Goal: Task Accomplishment & Management: Complete application form

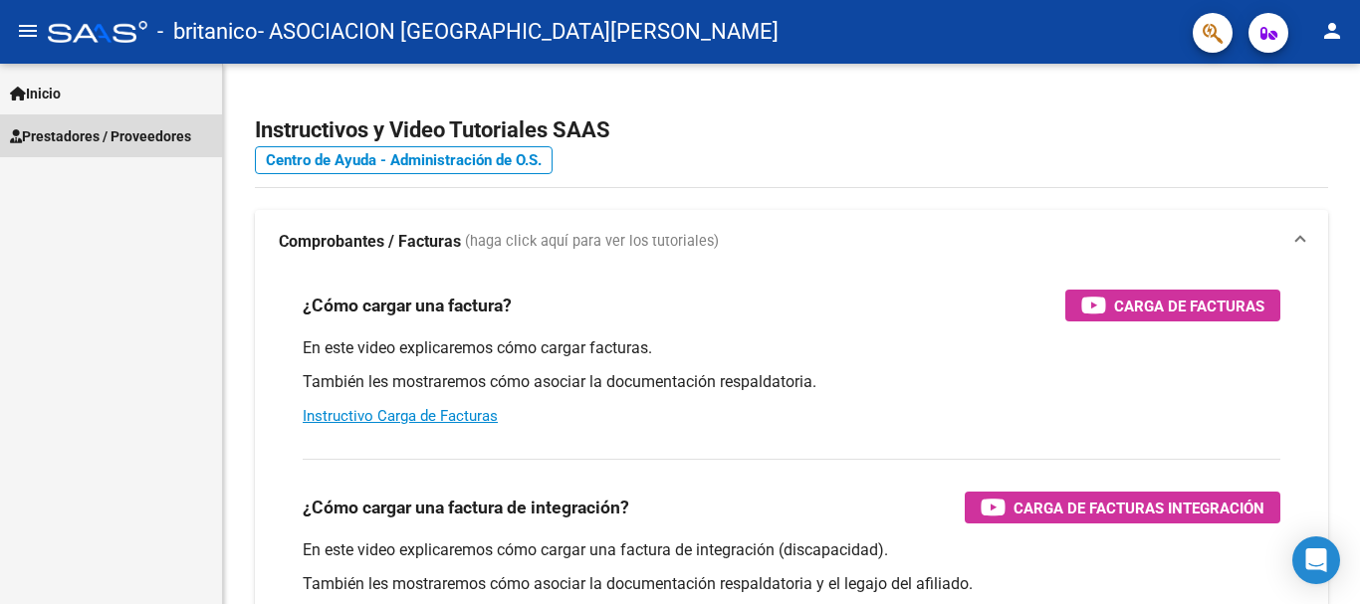
click at [78, 123] on link "Prestadores / Proveedores" at bounding box center [111, 135] width 222 height 43
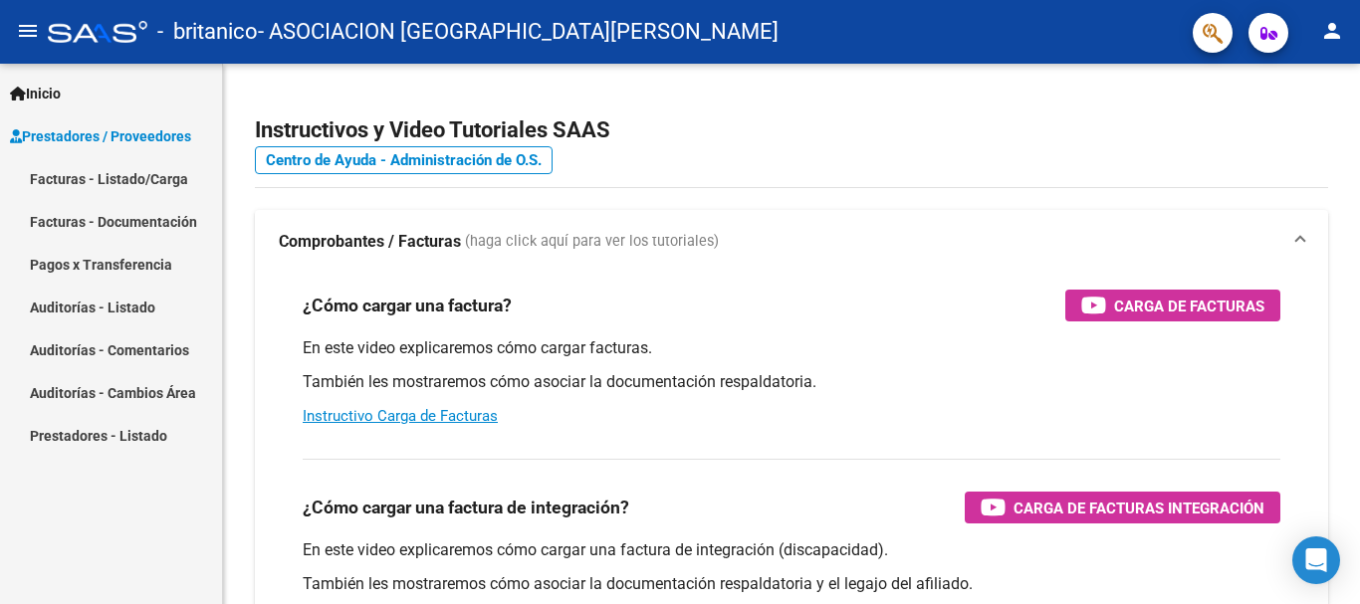
click at [117, 212] on link "Facturas - Documentación" at bounding box center [111, 221] width 222 height 43
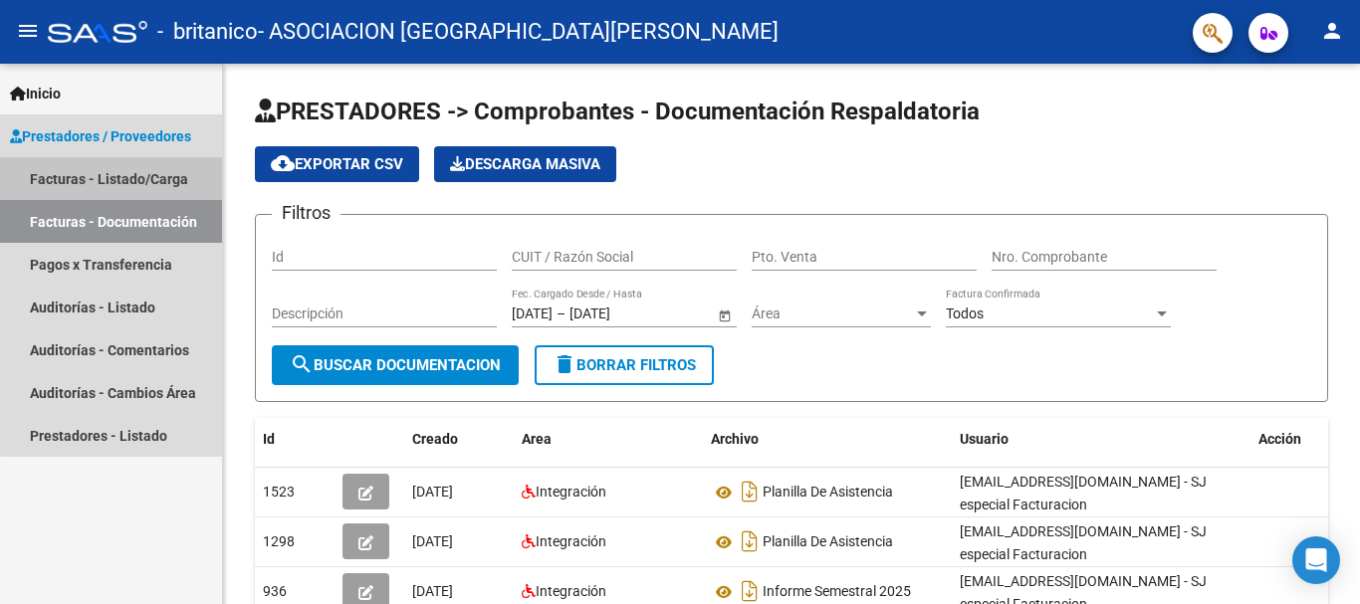
click at [146, 177] on link "Facturas - Listado/Carga" at bounding box center [111, 178] width 222 height 43
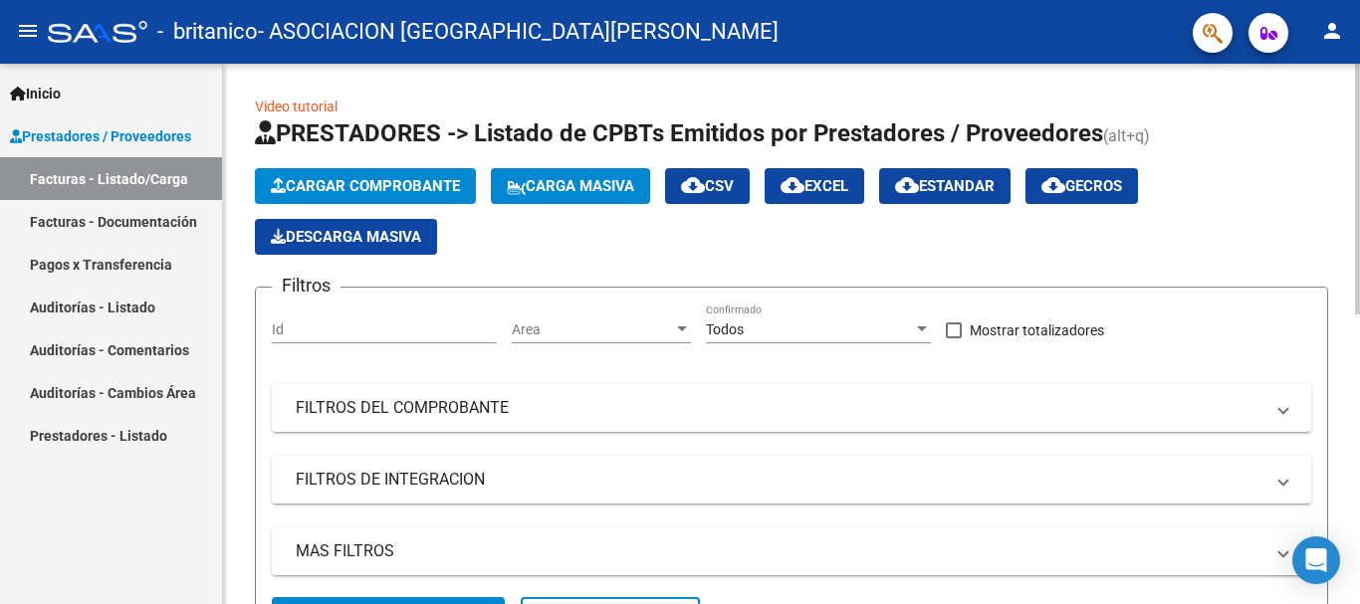
click at [369, 187] on span "Cargar Comprobante" at bounding box center [365, 186] width 189 height 18
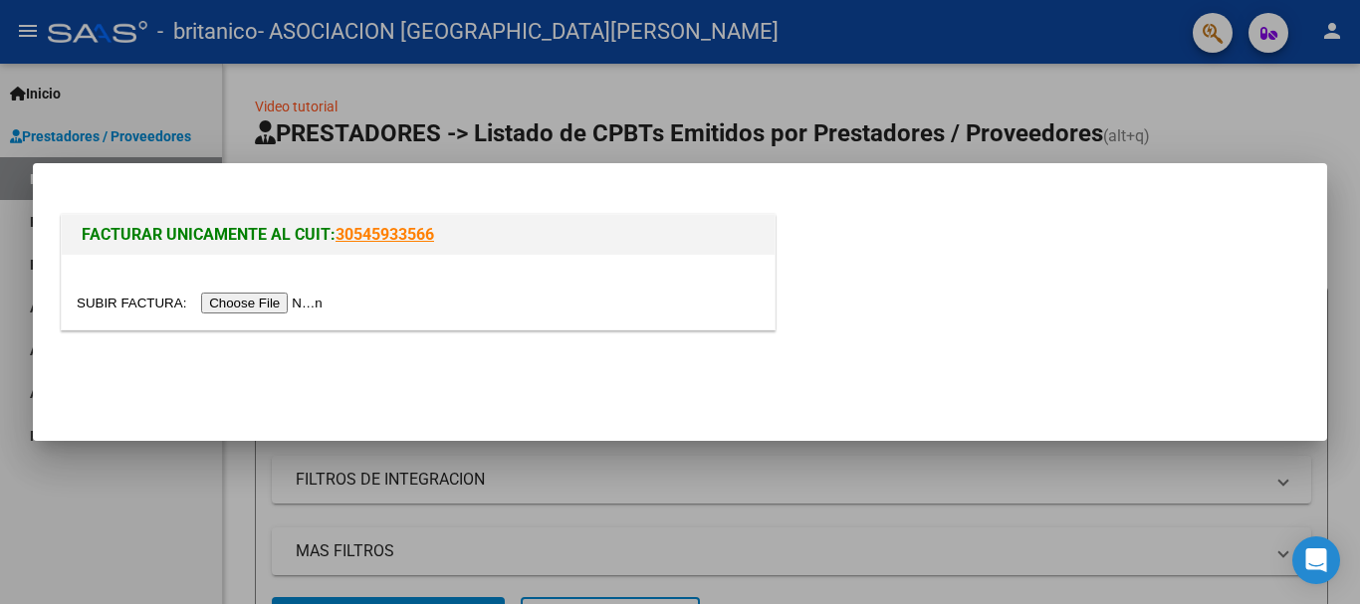
click at [316, 308] on input "file" at bounding box center [203, 303] width 252 height 21
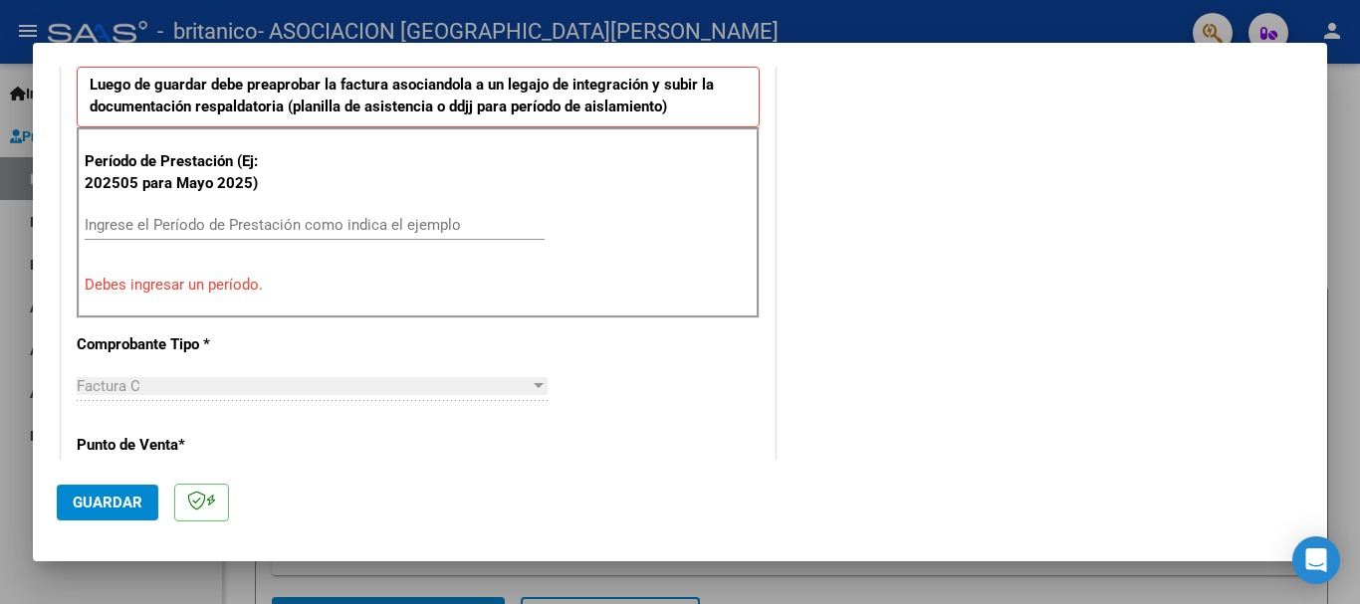
scroll to position [597, 0]
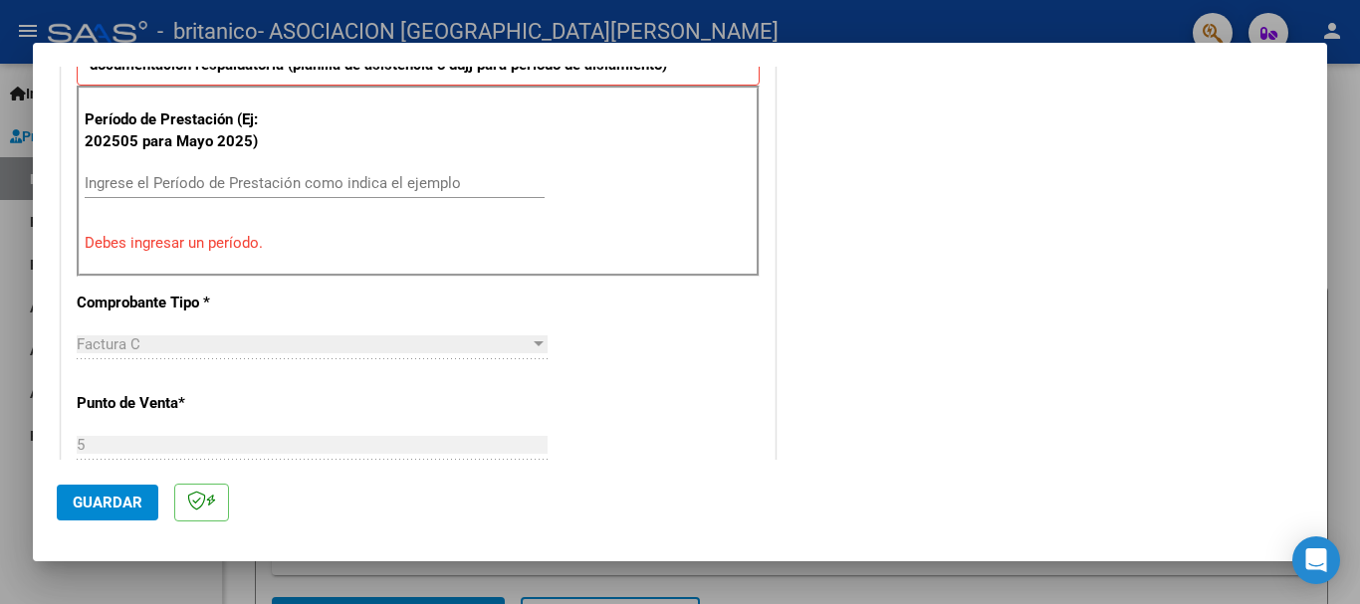
click at [209, 179] on input "Ingrese el Período de Prestación como indica el ejemplo" at bounding box center [315, 183] width 460 height 18
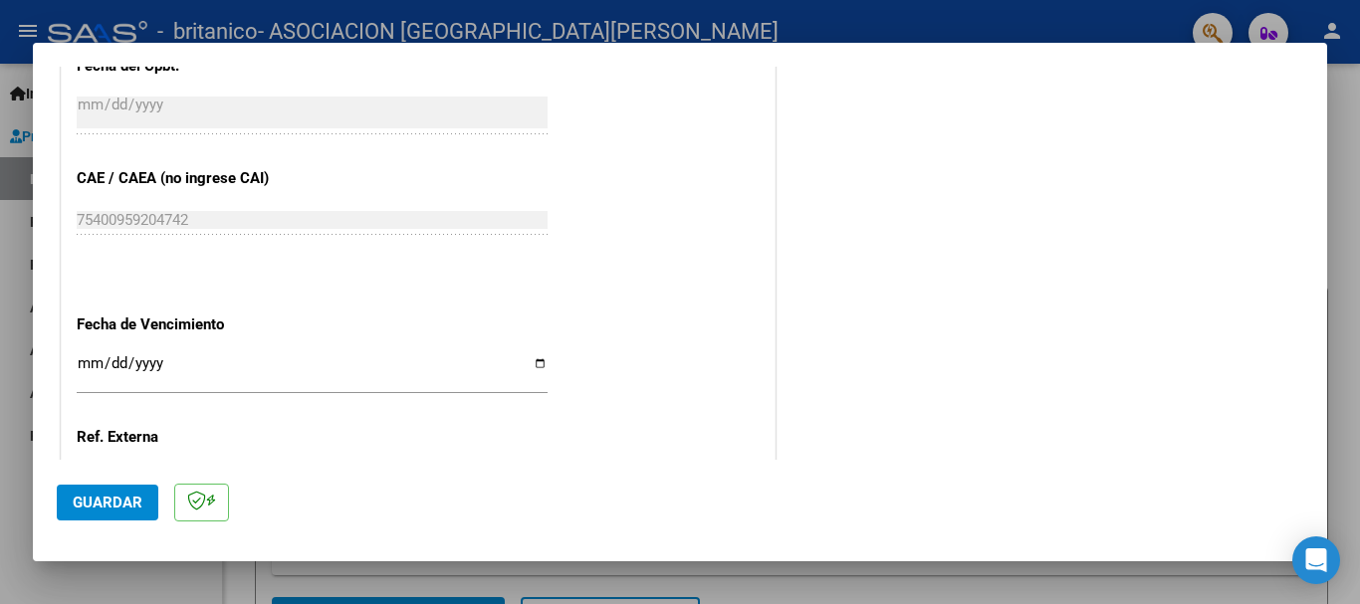
scroll to position [1294, 0]
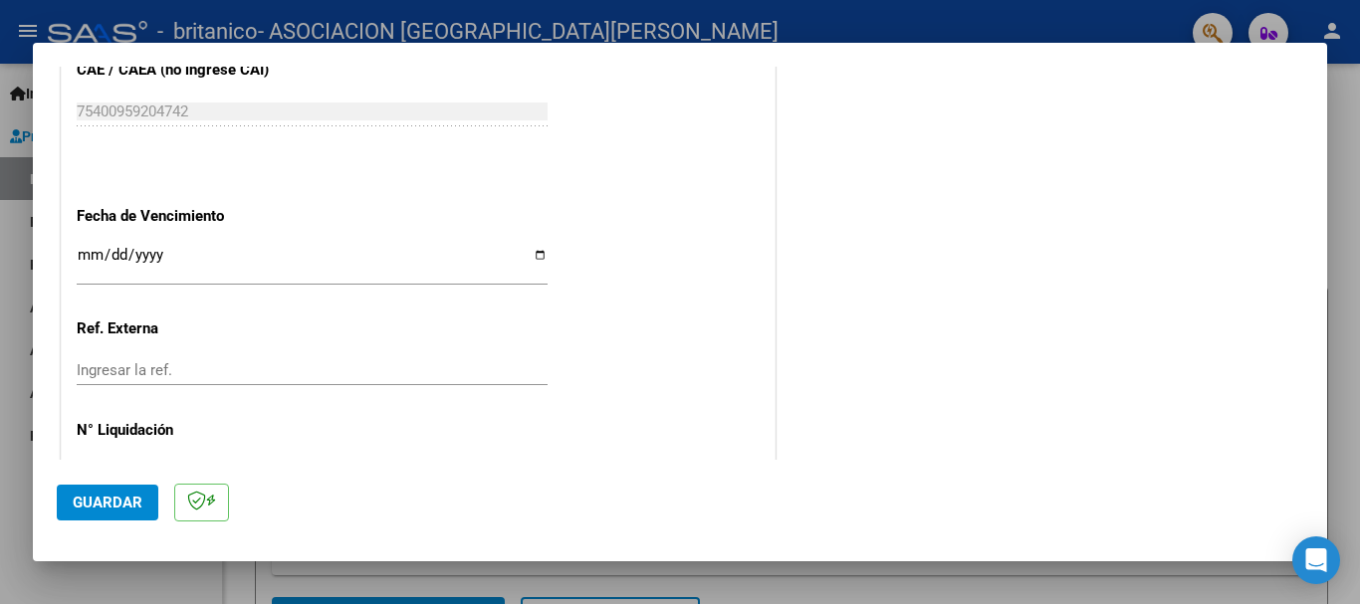
type input "202509"
click at [535, 255] on input "Ingresar la fecha" at bounding box center [312, 263] width 471 height 32
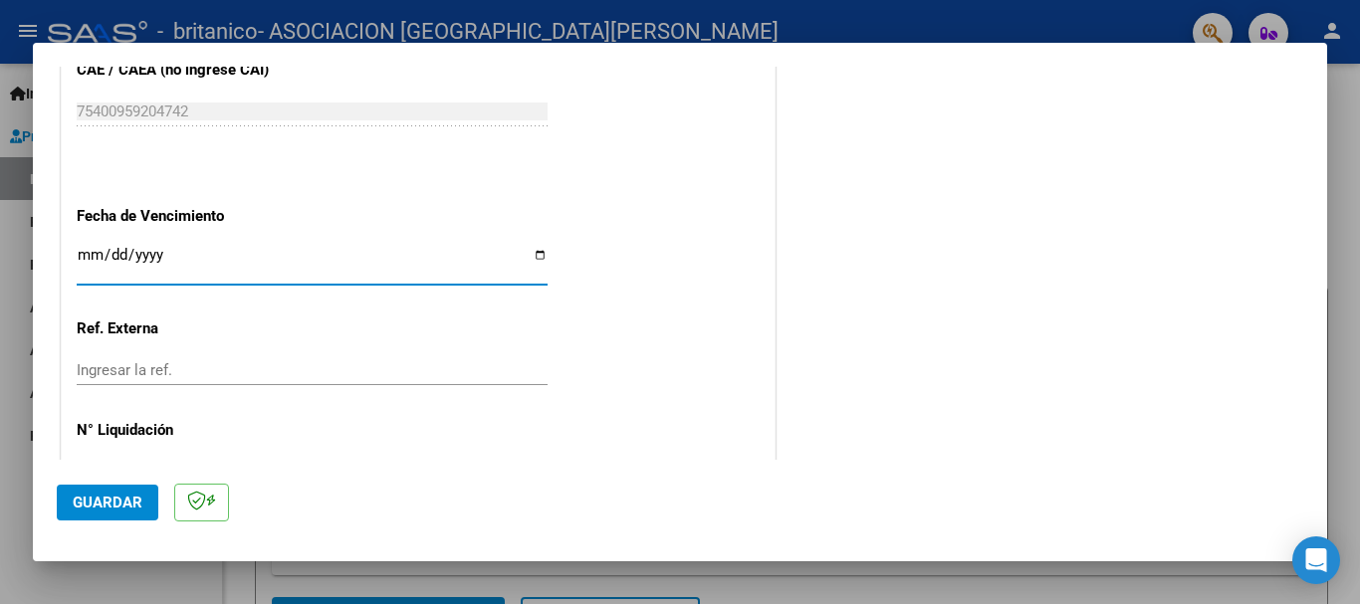
type input "[DATE]"
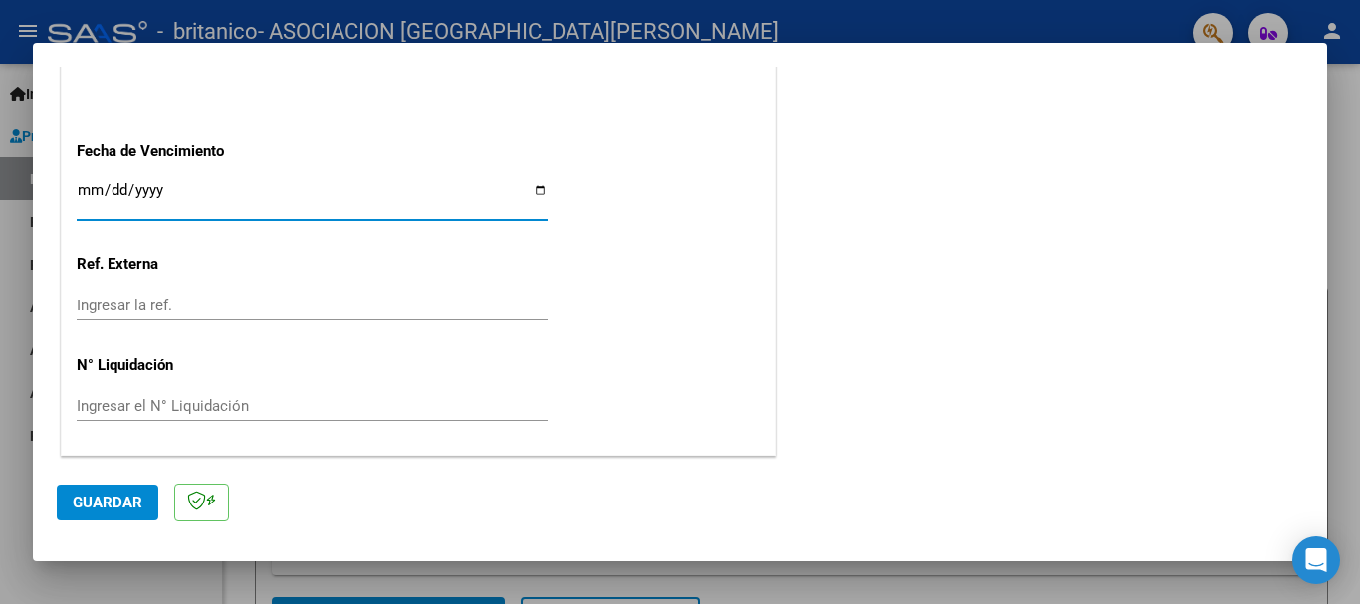
click at [225, 297] on input "Ingresar la ref." at bounding box center [312, 306] width 471 height 18
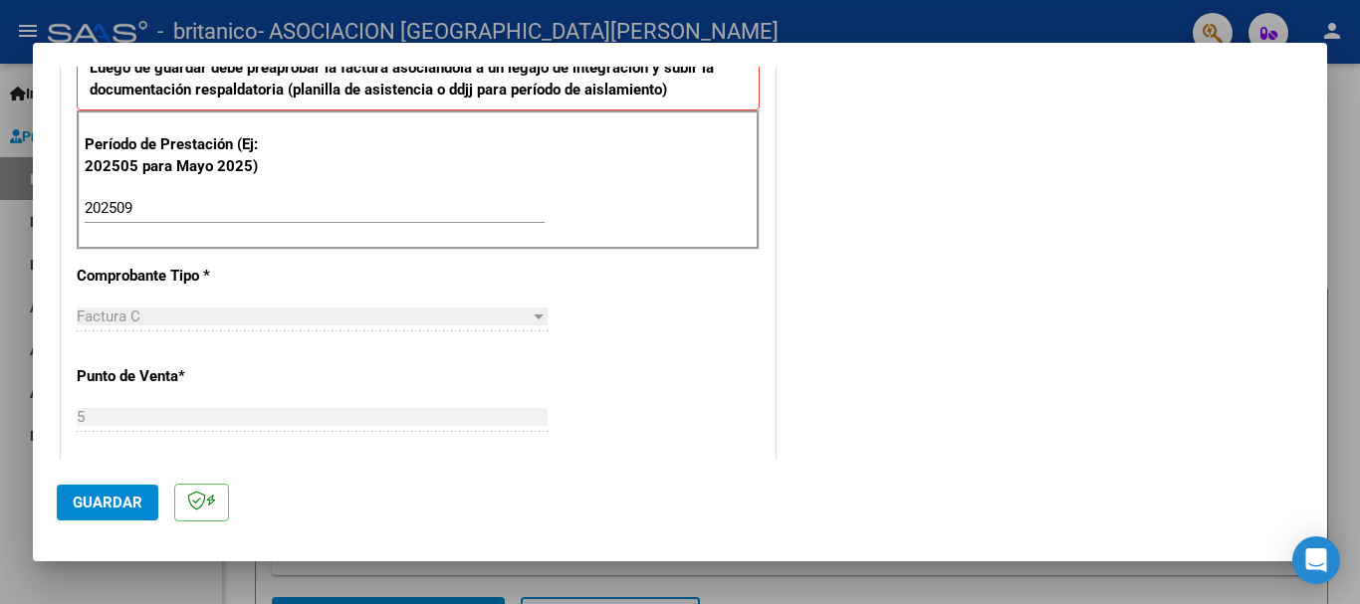
scroll to position [562, 0]
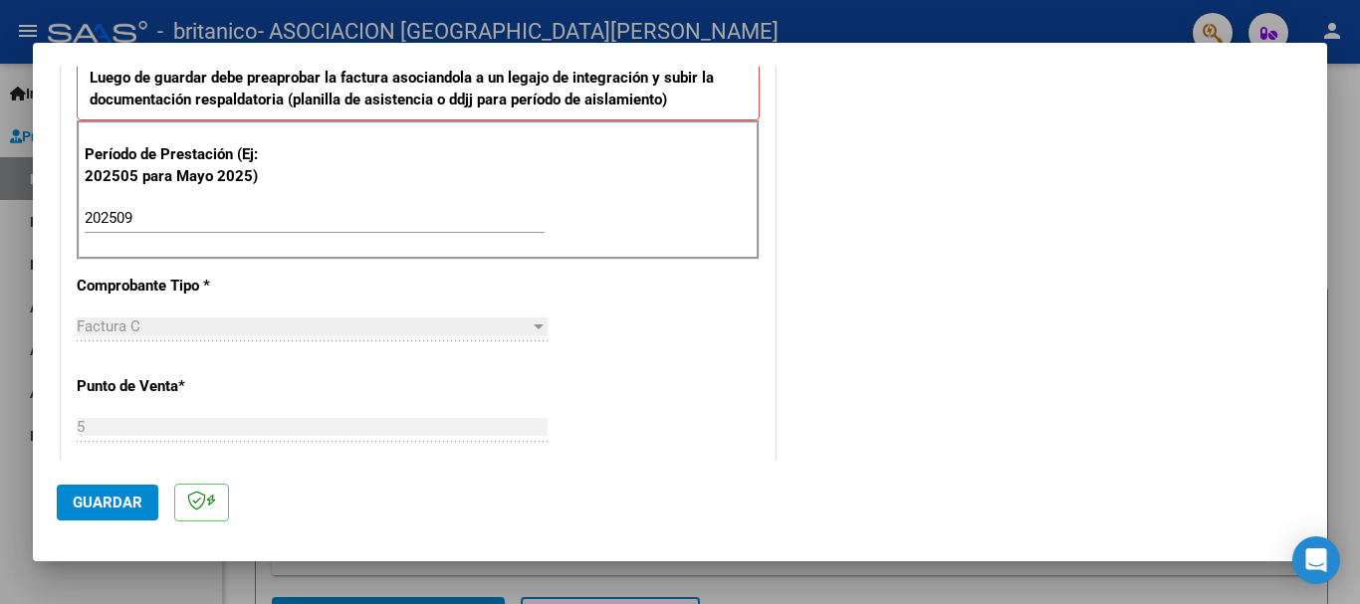
click at [137, 503] on span "Guardar" at bounding box center [108, 503] width 70 height 18
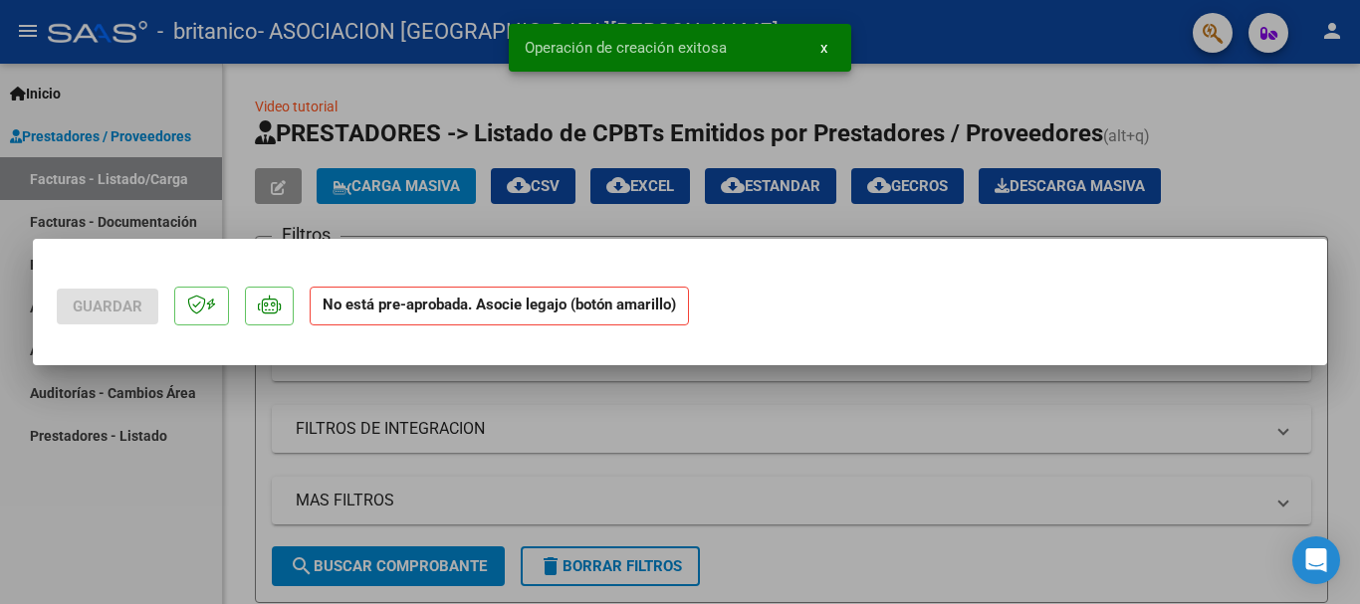
scroll to position [0, 0]
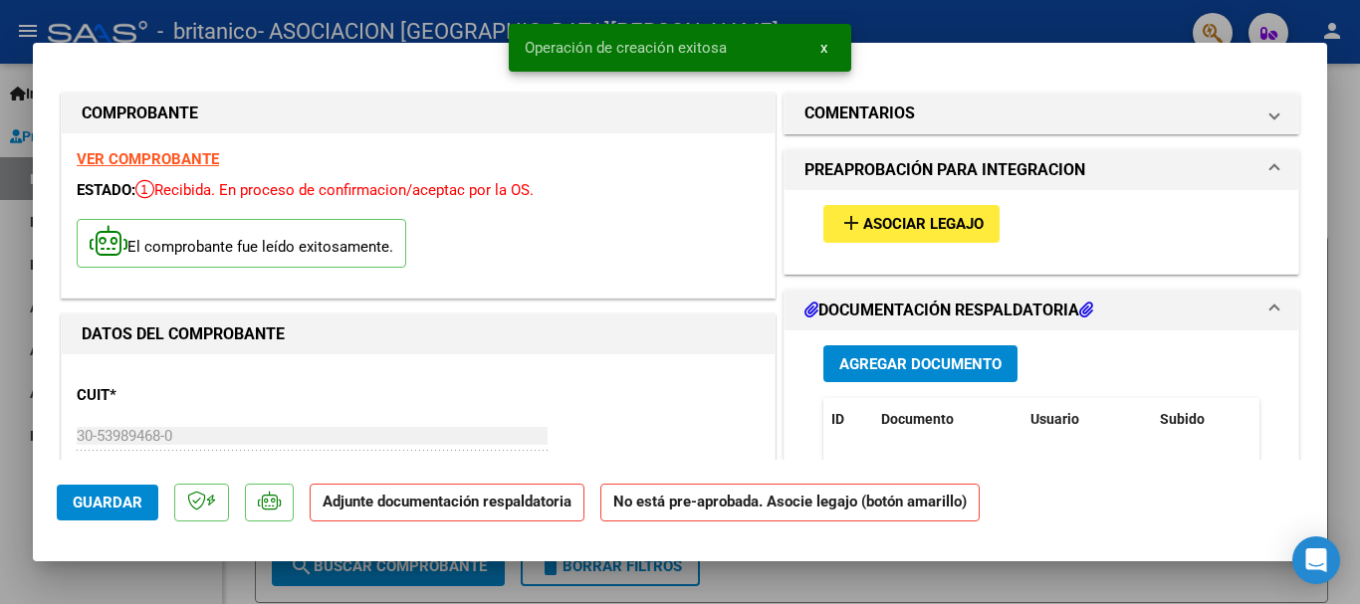
click at [865, 226] on span "Asociar Legajo" at bounding box center [923, 225] width 120 height 18
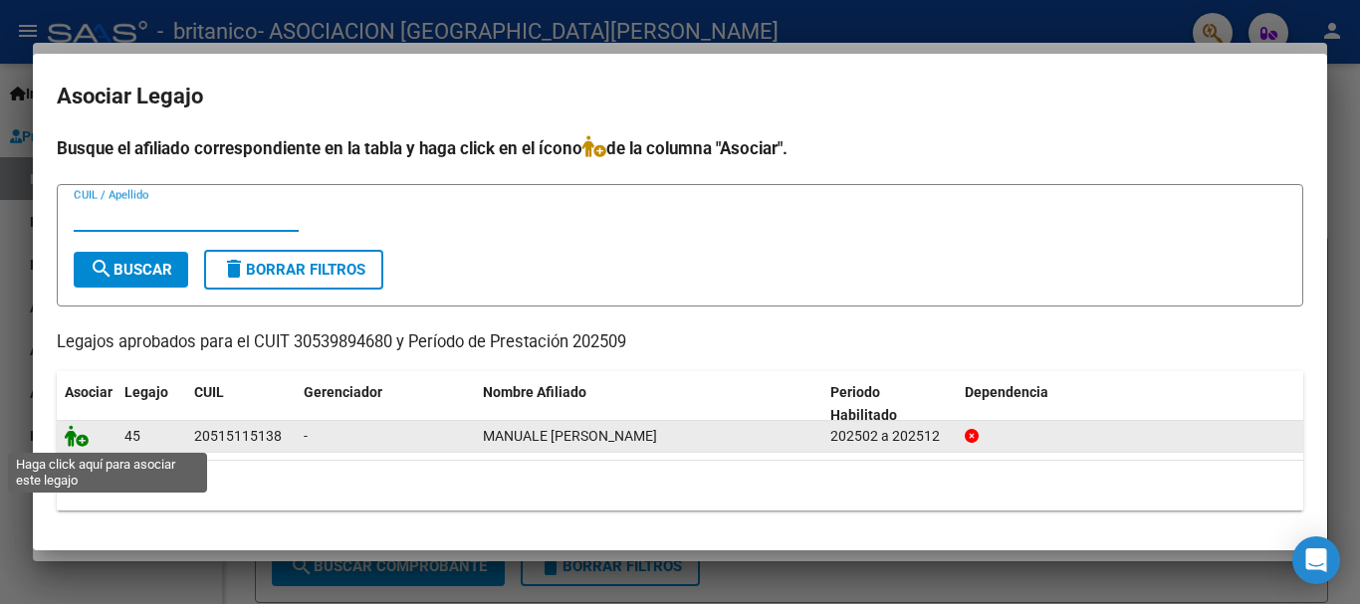
click at [73, 440] on icon at bounding box center [77, 436] width 24 height 22
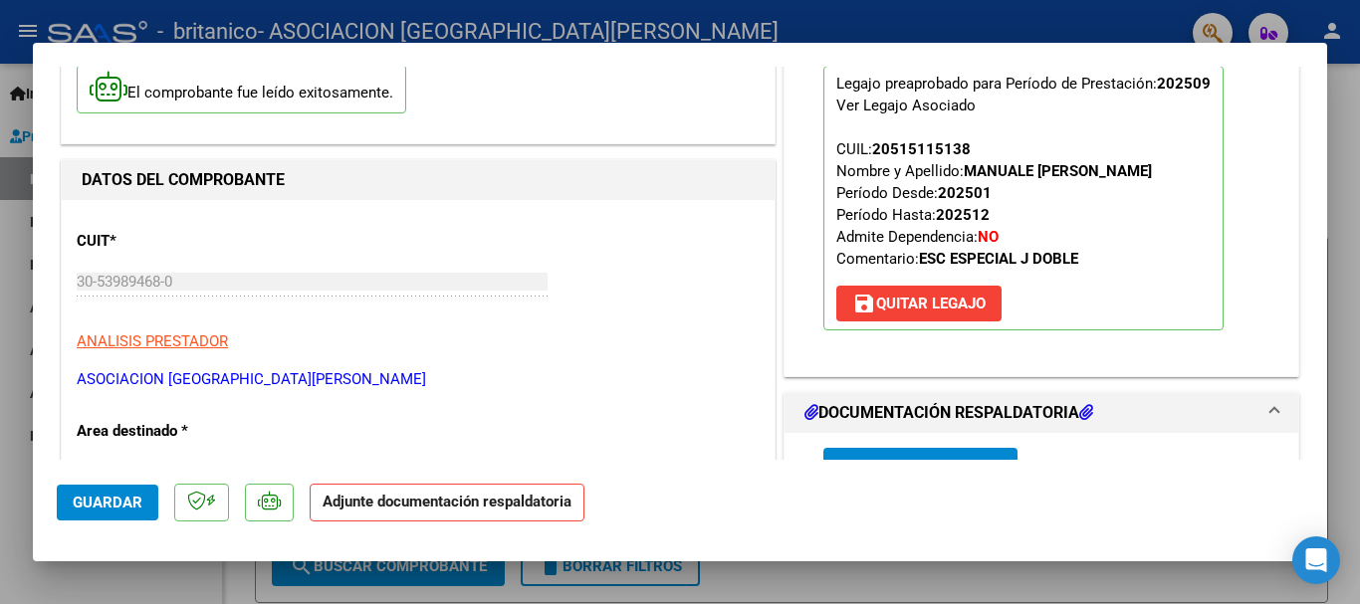
scroll to position [299, 0]
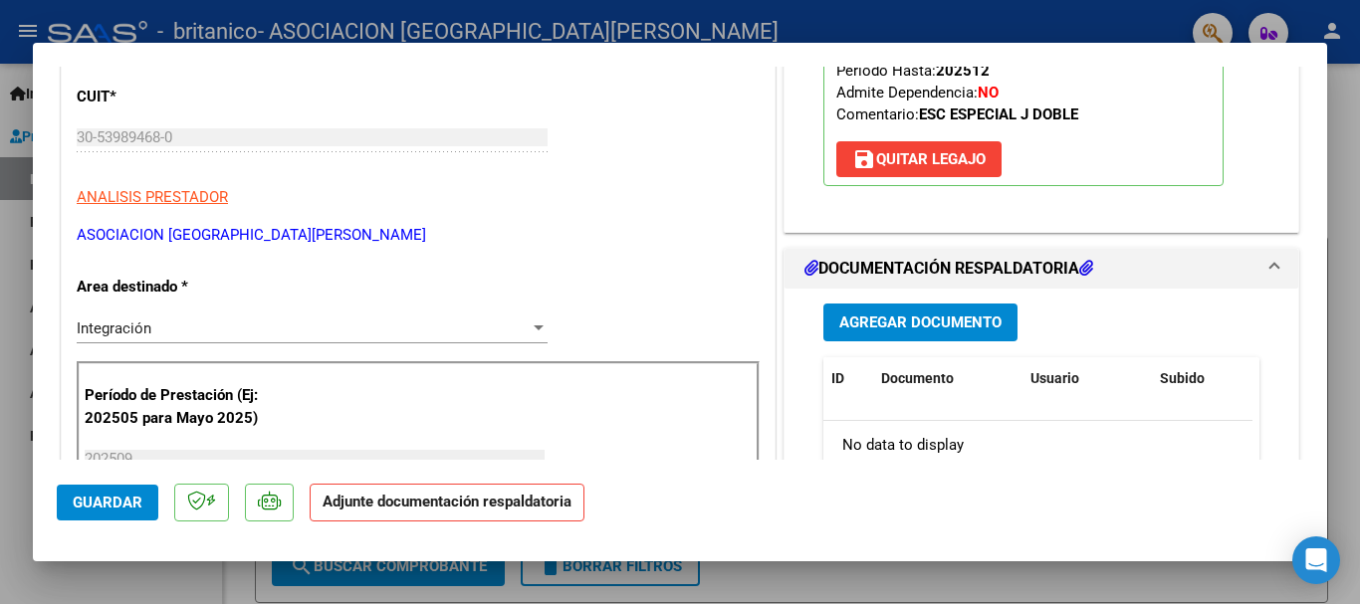
click at [982, 324] on span "Agregar Documento" at bounding box center [920, 324] width 162 height 18
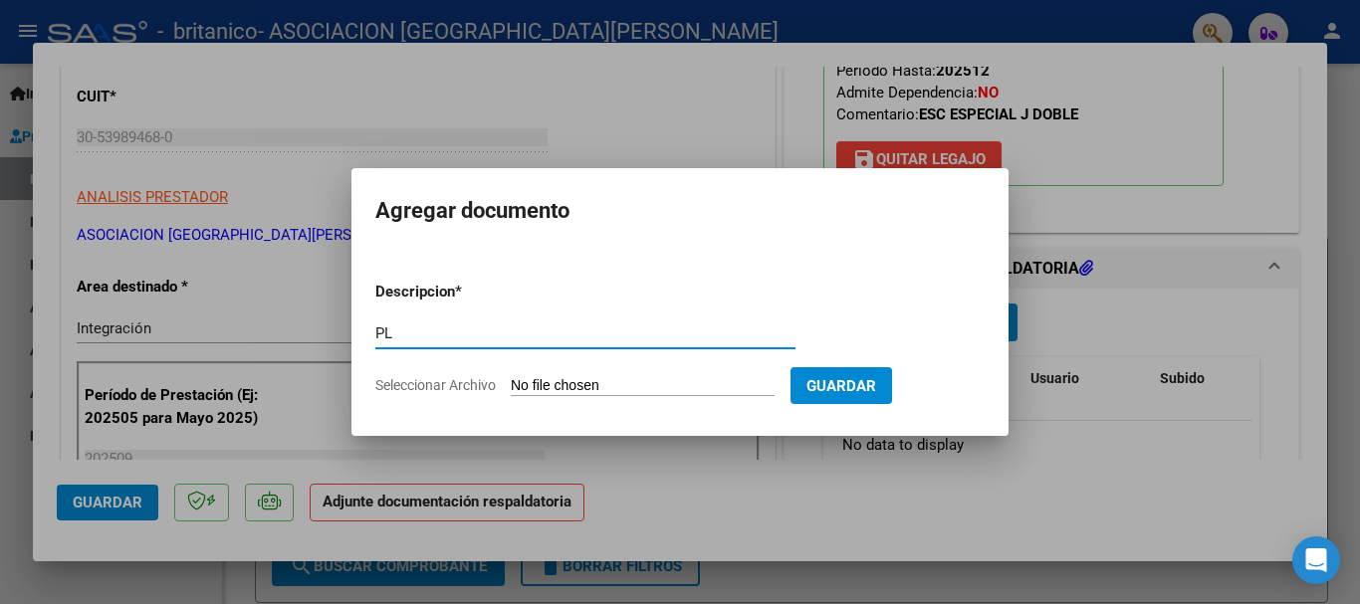
type input "P"
type input "planilla de asistencia"
click at [561, 385] on input "Seleccionar Archivo" at bounding box center [643, 386] width 264 height 19
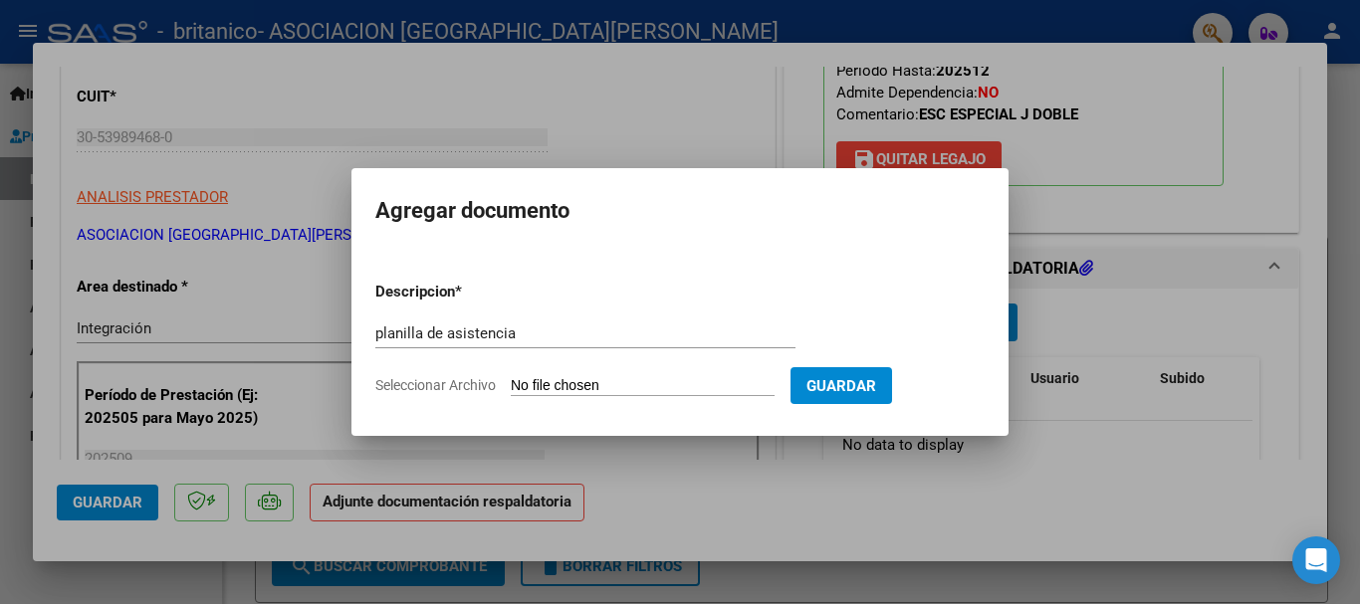
type input "C:\fakepath\Planilla de asistencia - MANUALE [PERSON_NAME].pdf"
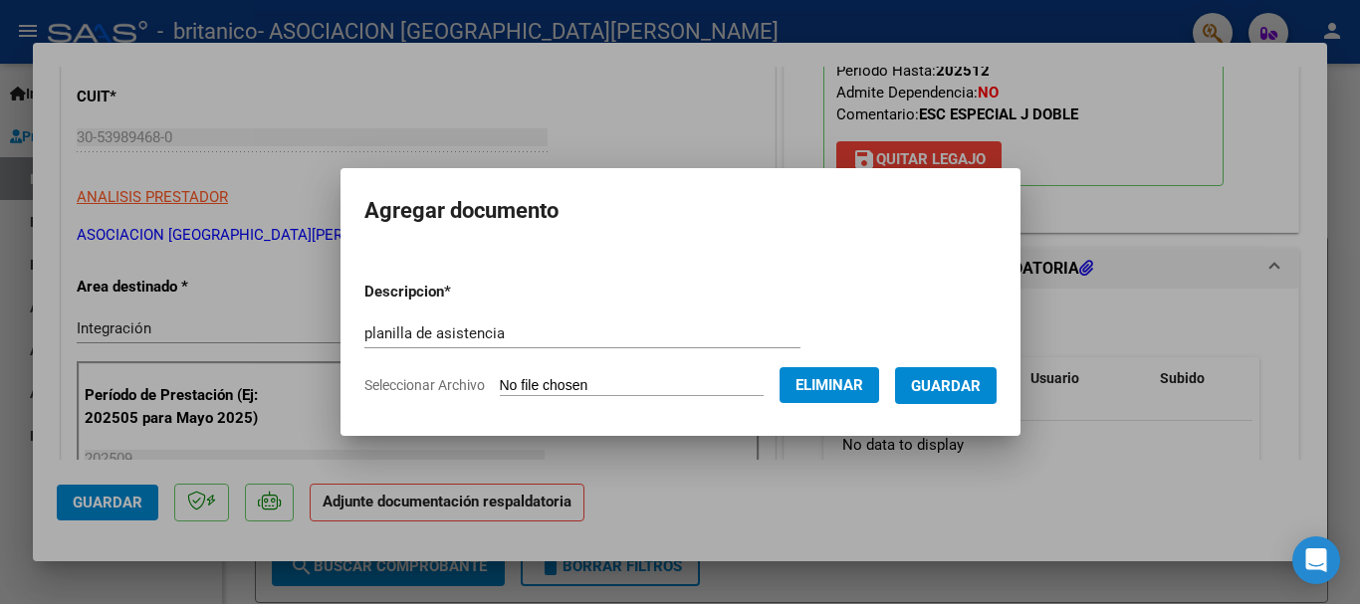
click at [971, 382] on span "Guardar" at bounding box center [946, 386] width 70 height 18
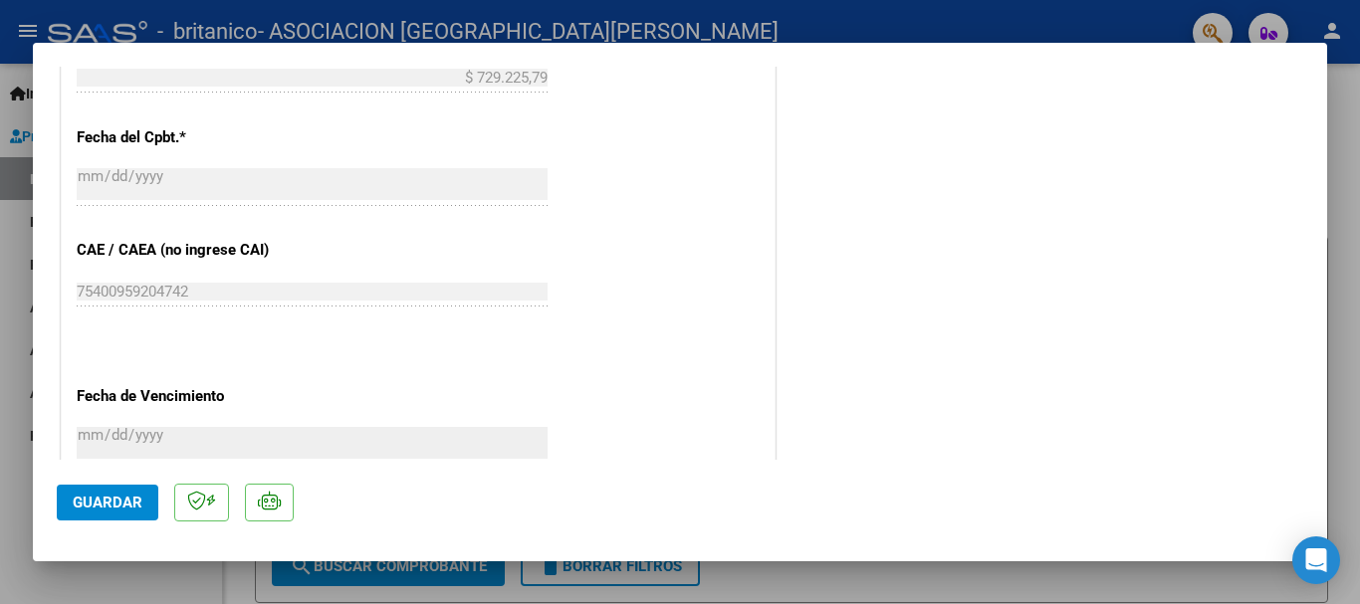
scroll to position [1389, 0]
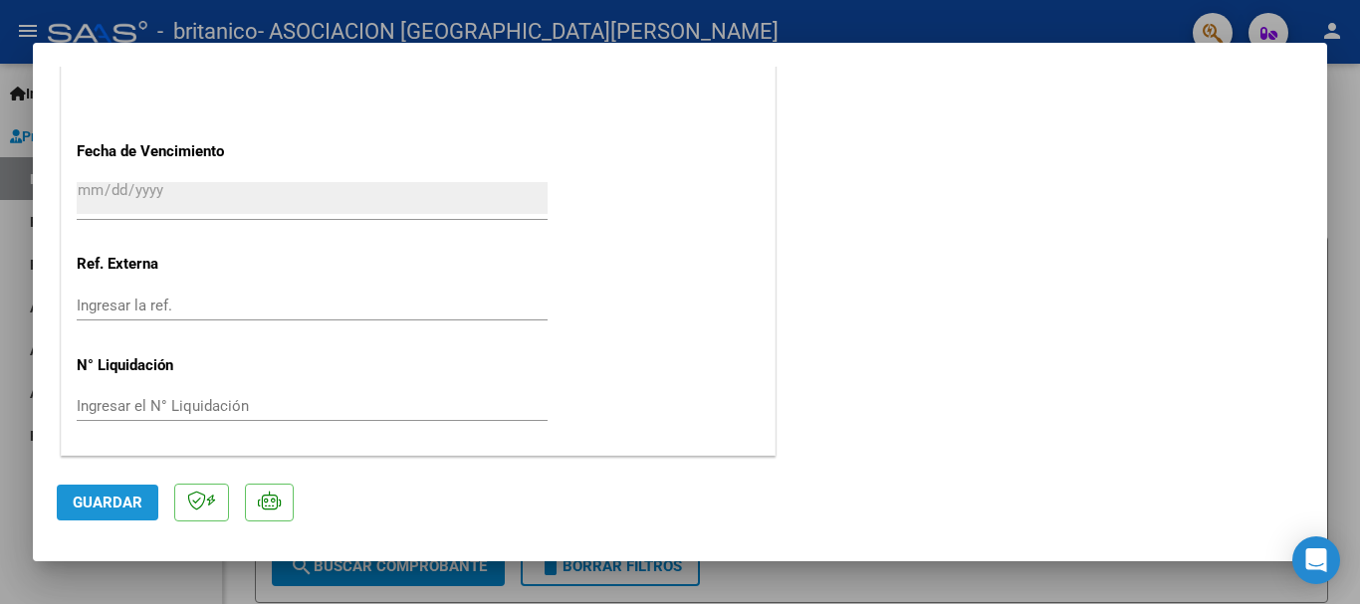
click at [94, 511] on span "Guardar" at bounding box center [108, 503] width 70 height 18
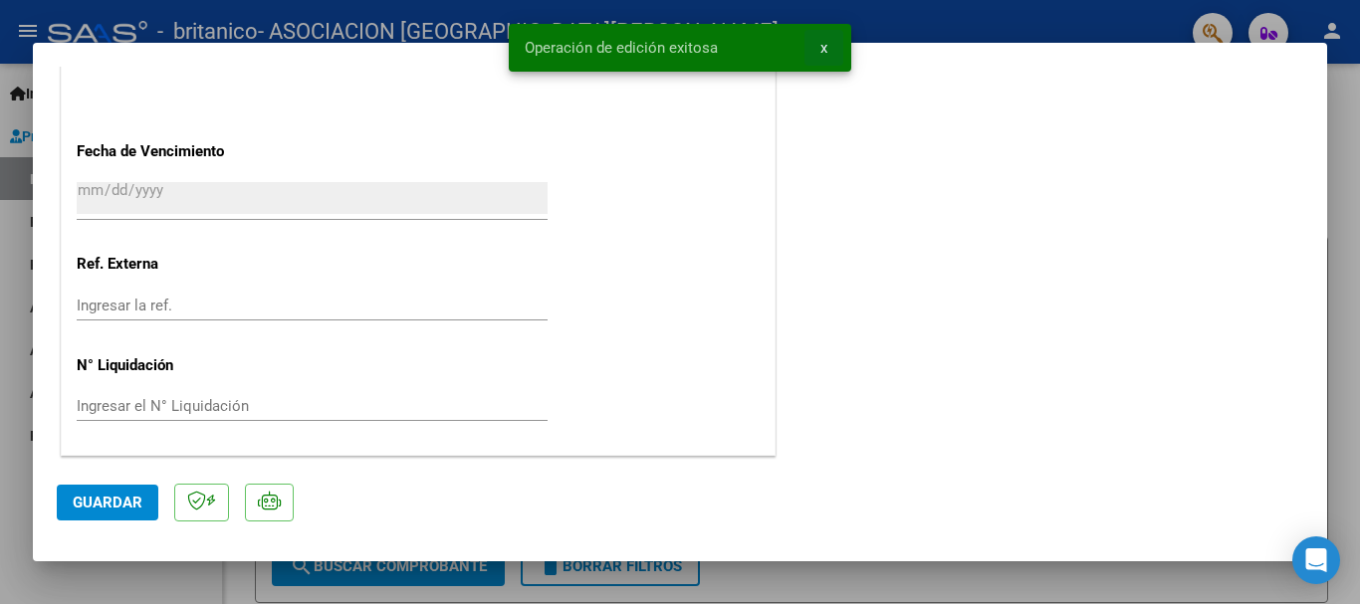
click at [825, 48] on span "x" at bounding box center [823, 48] width 7 height 18
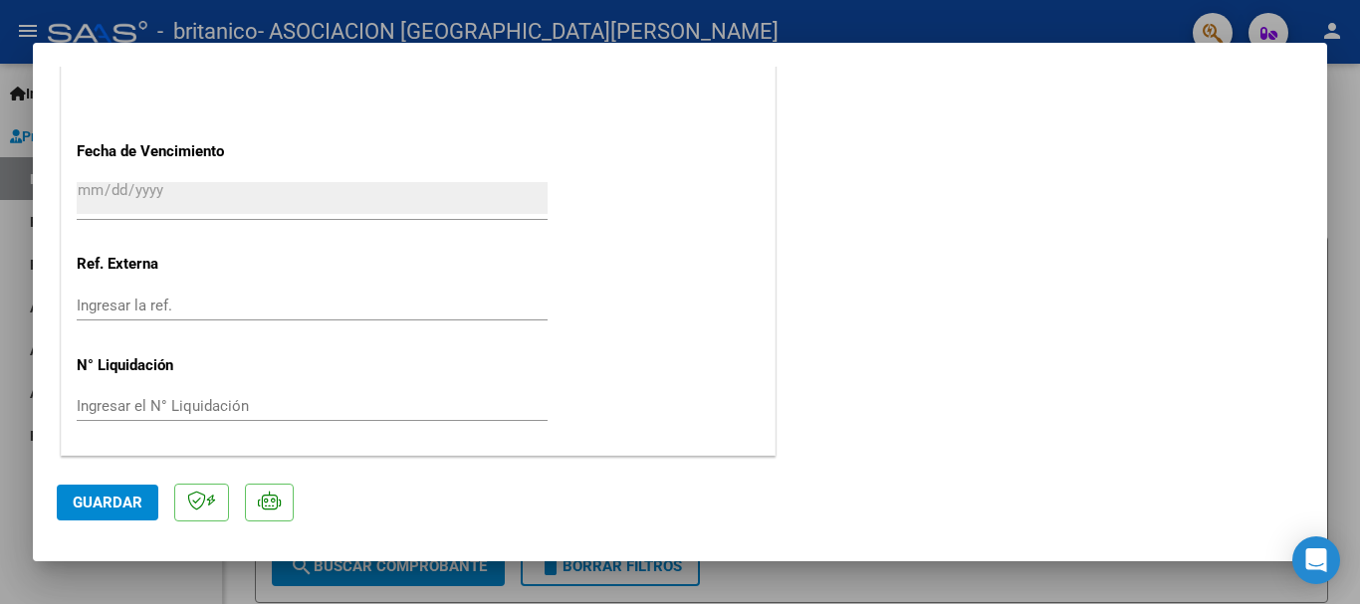
click at [1080, 550] on mat-dialog-container "COMPROBANTE VER COMPROBANTE ESTADO: Recibida. En proceso de confirmacion/acepta…" at bounding box center [680, 302] width 1294 height 519
click at [1076, 564] on div at bounding box center [680, 302] width 1360 height 604
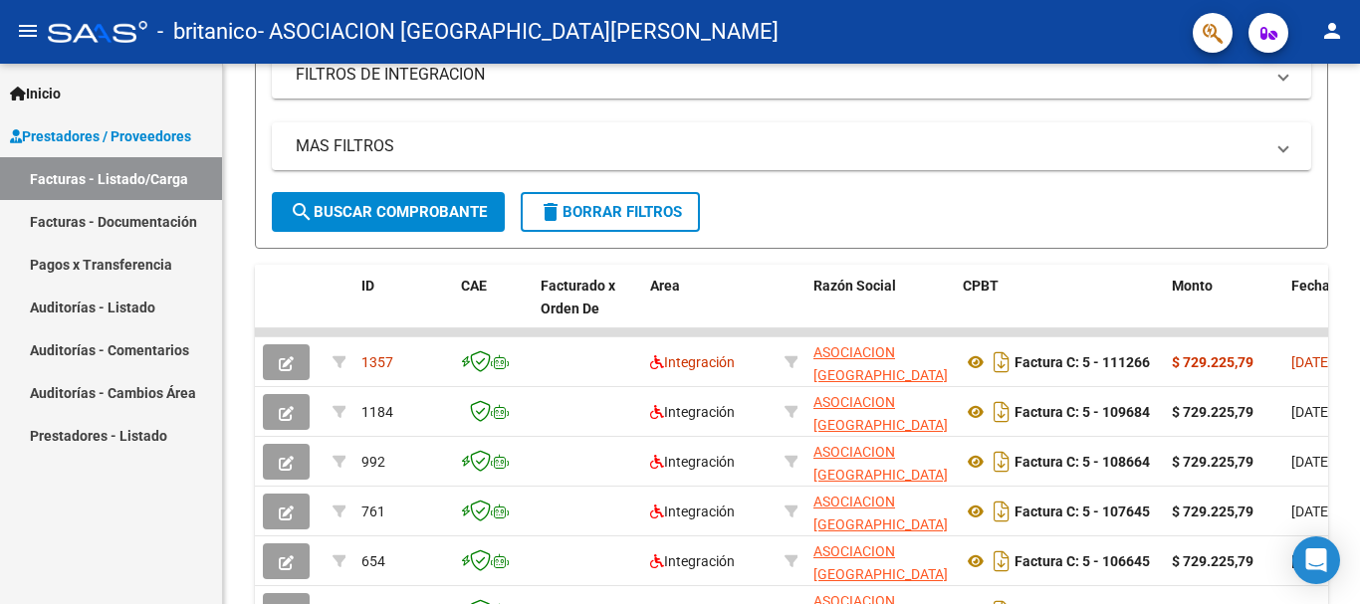
scroll to position [398, 0]
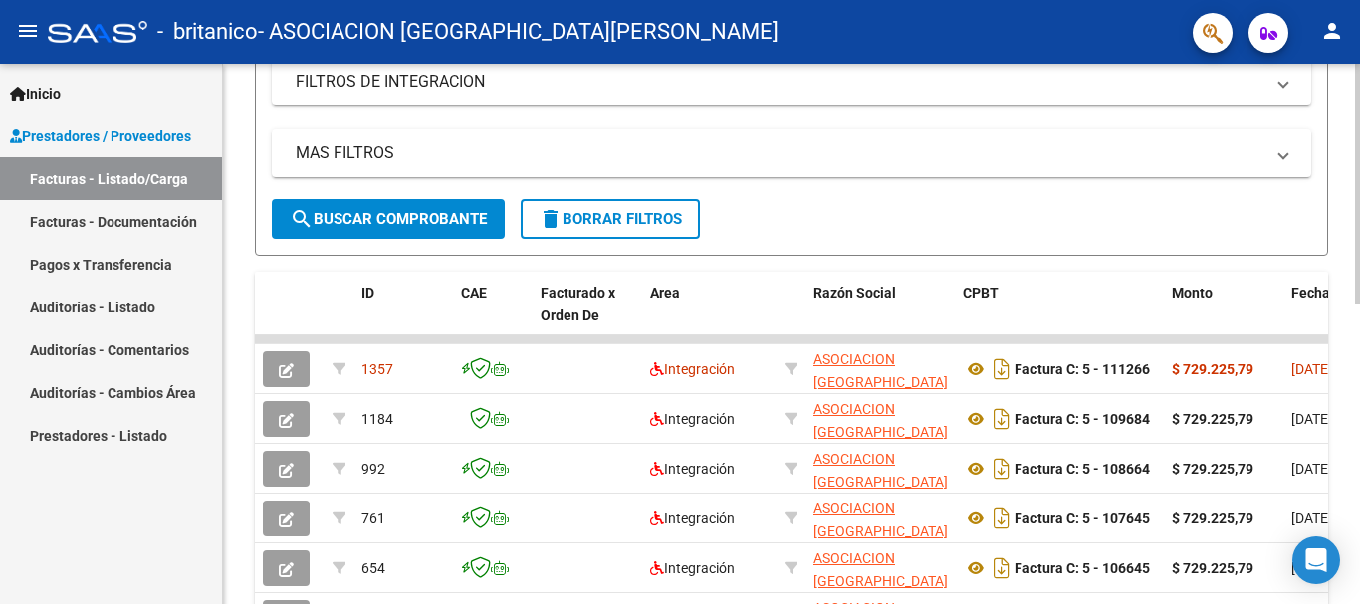
click at [1110, 270] on div "Video tutorial PRESTADORES -> Listado de CPBTs Emitidos por Prestadores / Prove…" at bounding box center [791, 248] width 1073 height 1102
